Goal: Information Seeking & Learning: Stay updated

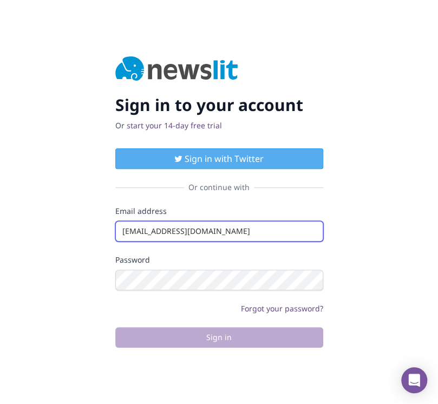
type input "[EMAIL_ADDRESS][DOMAIN_NAME]"
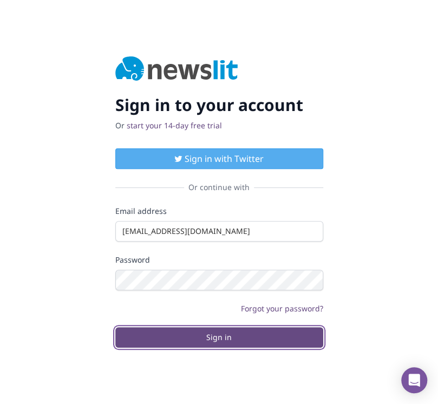
click at [219, 337] on button "Sign in" at bounding box center [219, 337] width 208 height 21
